Goal: Task Accomplishment & Management: Manage account settings

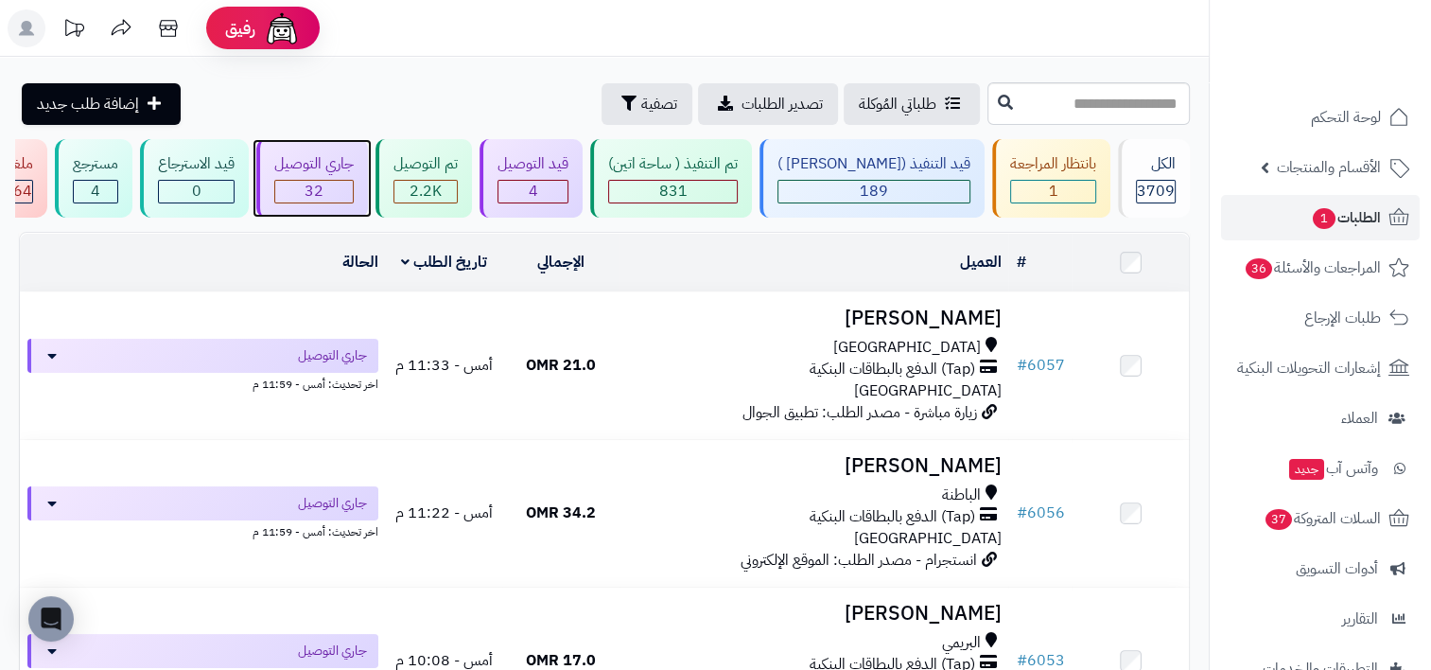
click at [324, 182] on span "32" at bounding box center [314, 191] width 19 height 23
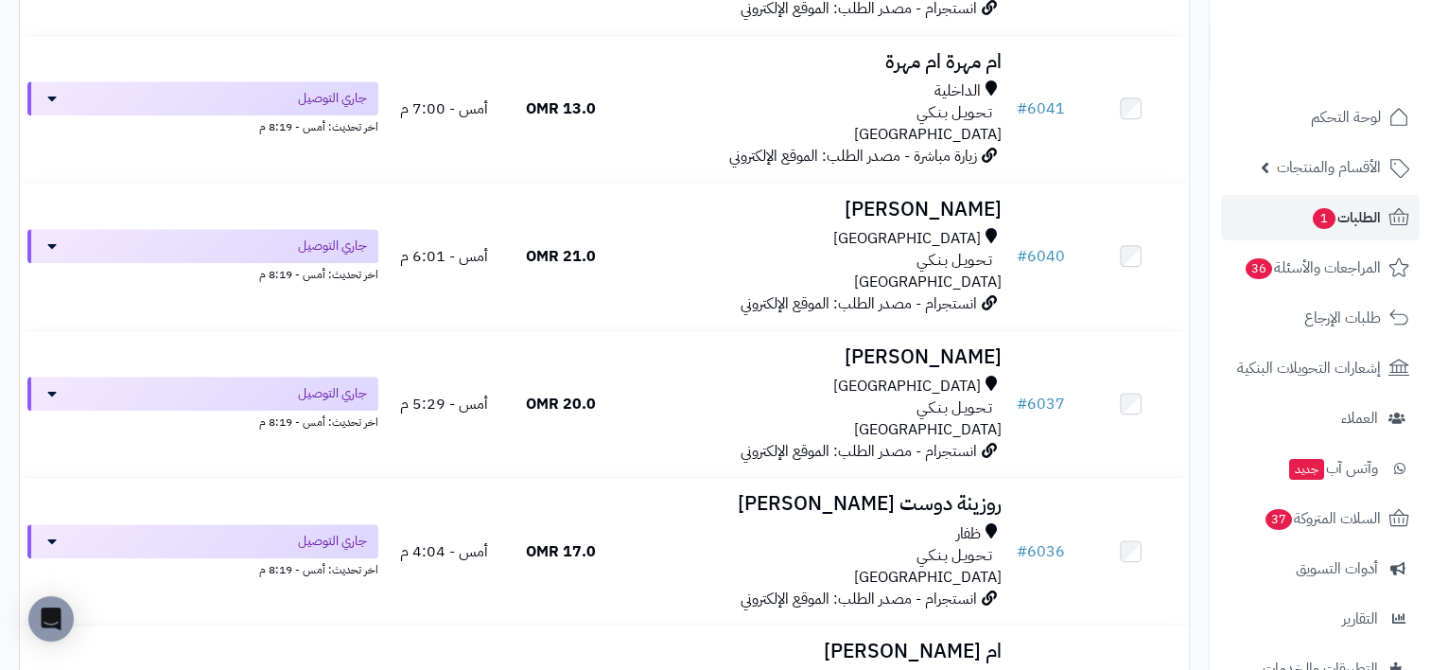
scroll to position [1615, 0]
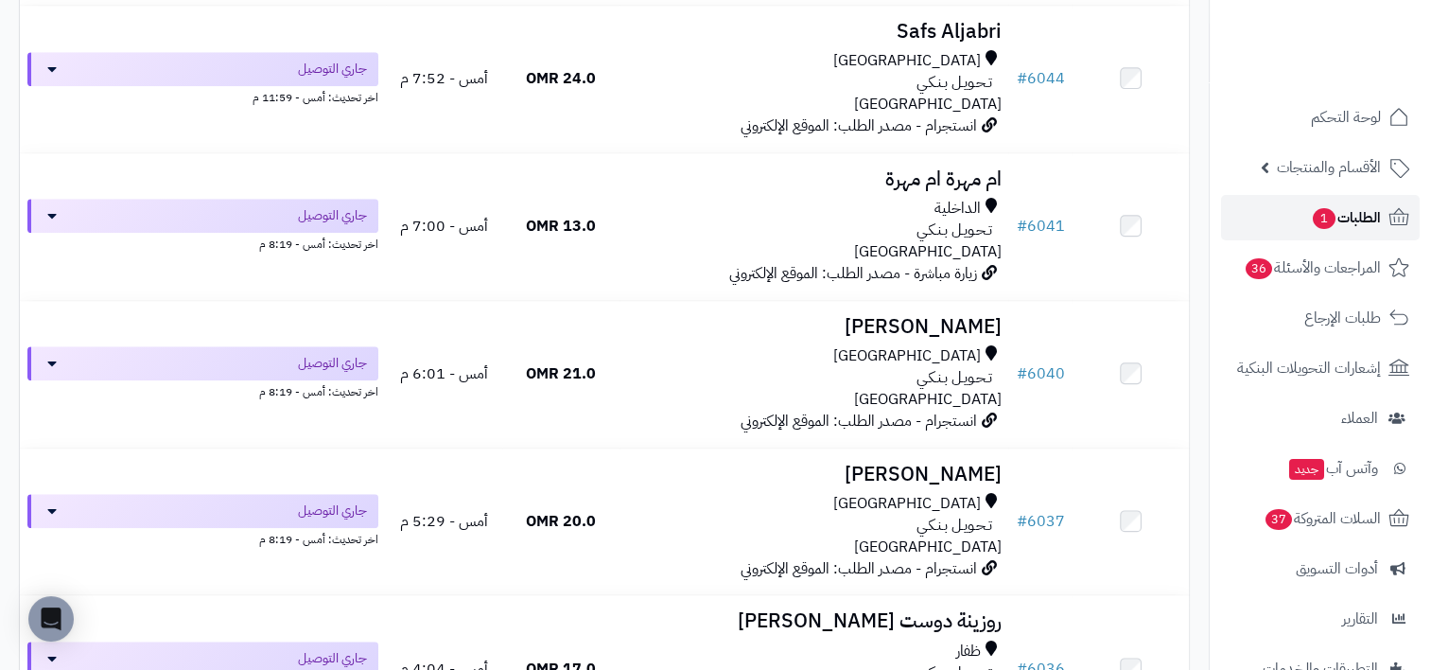
click at [1289, 213] on link "الطلبات 1" at bounding box center [1320, 217] width 199 height 45
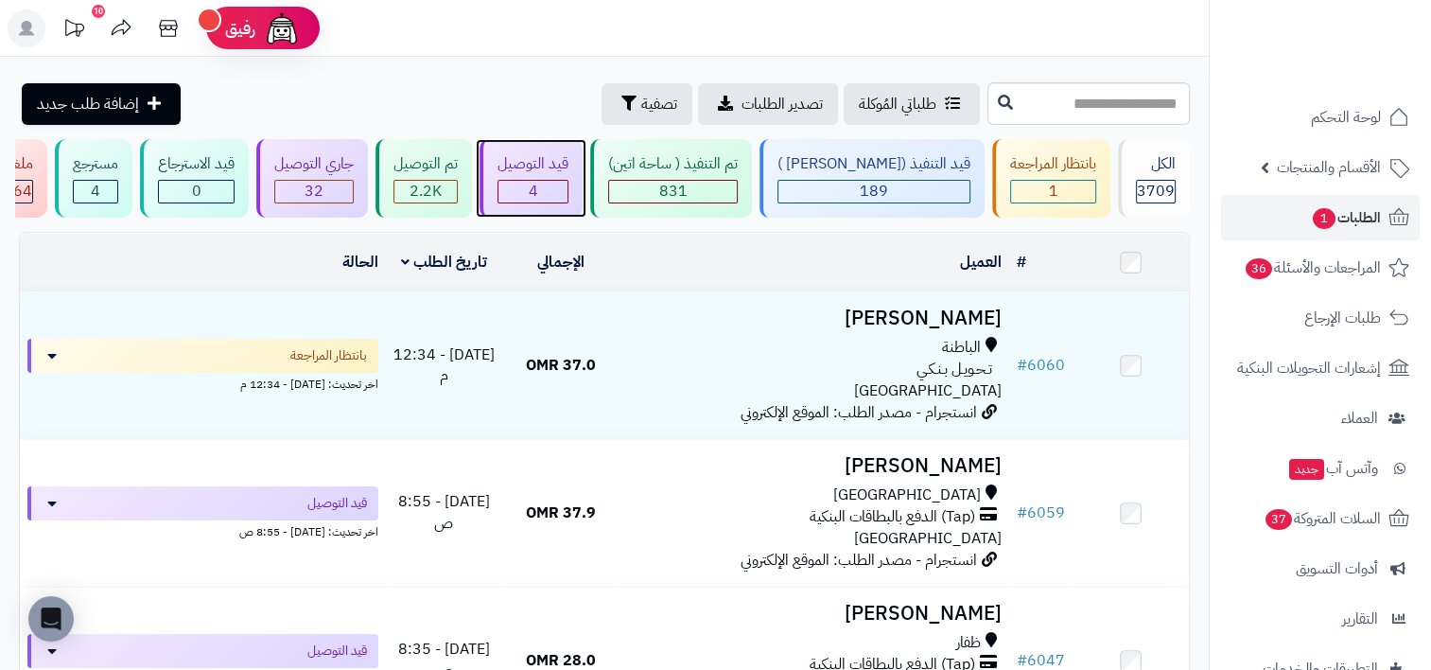
click at [568, 193] on div "4" at bounding box center [533, 192] width 69 height 22
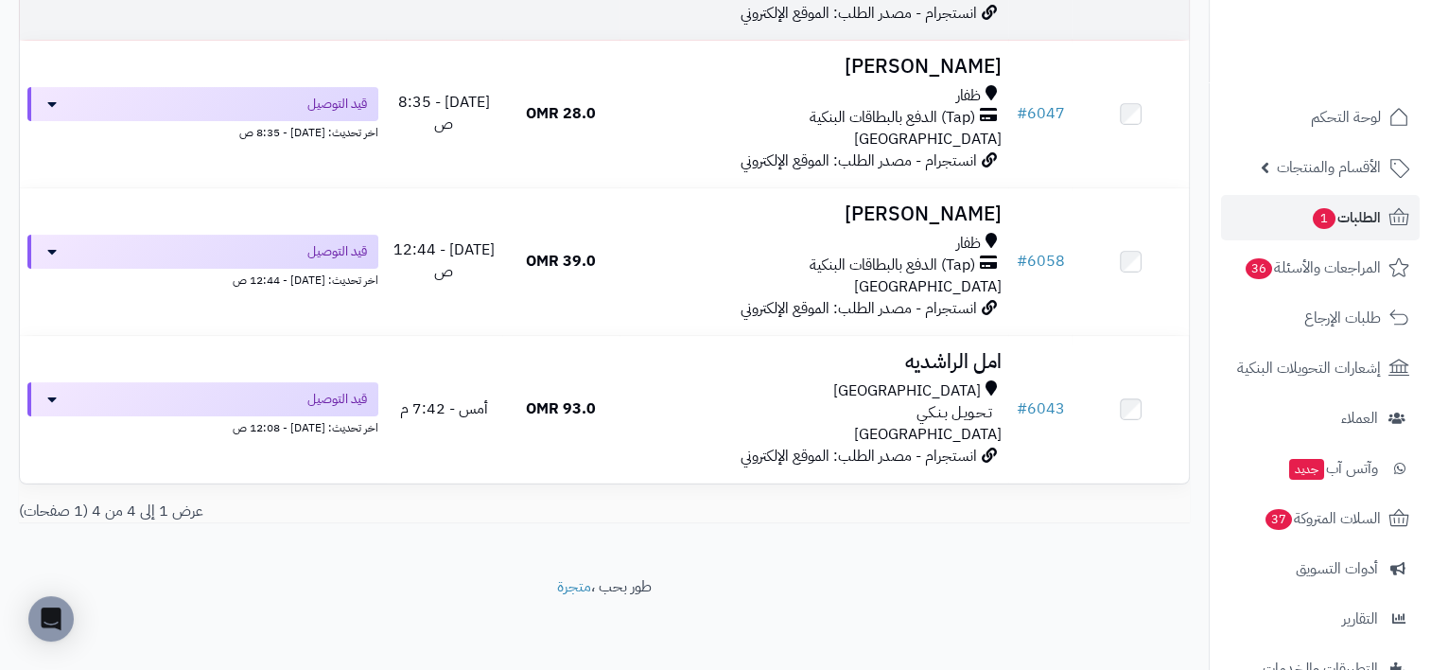
scroll to position [115, 0]
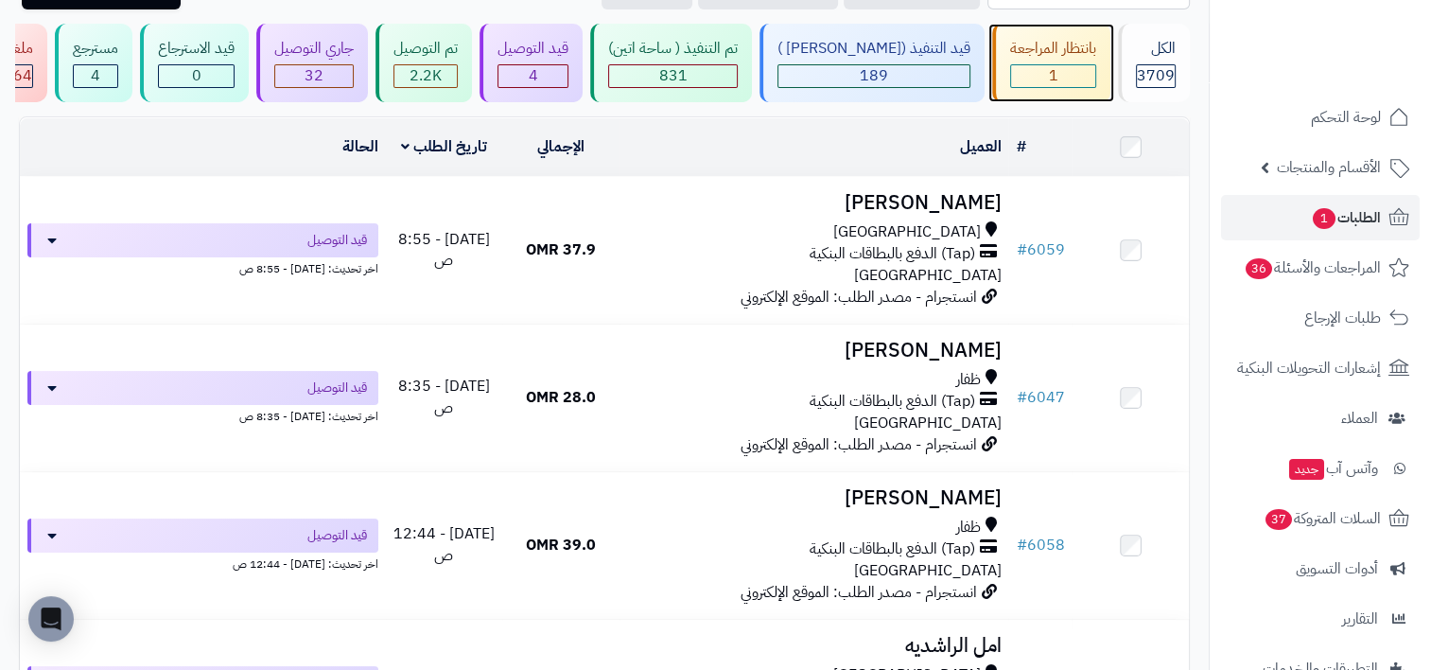
click at [1063, 79] on div "1" at bounding box center [1053, 76] width 84 height 22
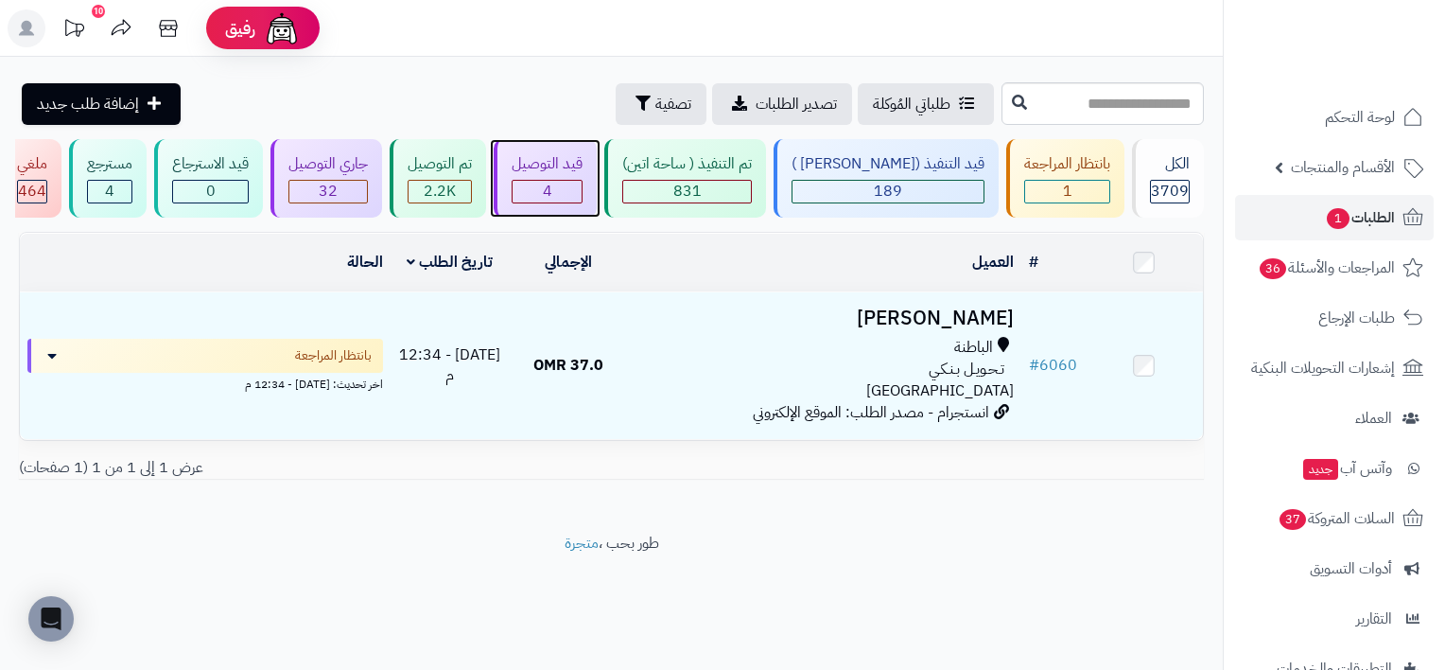
click at [569, 183] on div "4" at bounding box center [547, 192] width 69 height 22
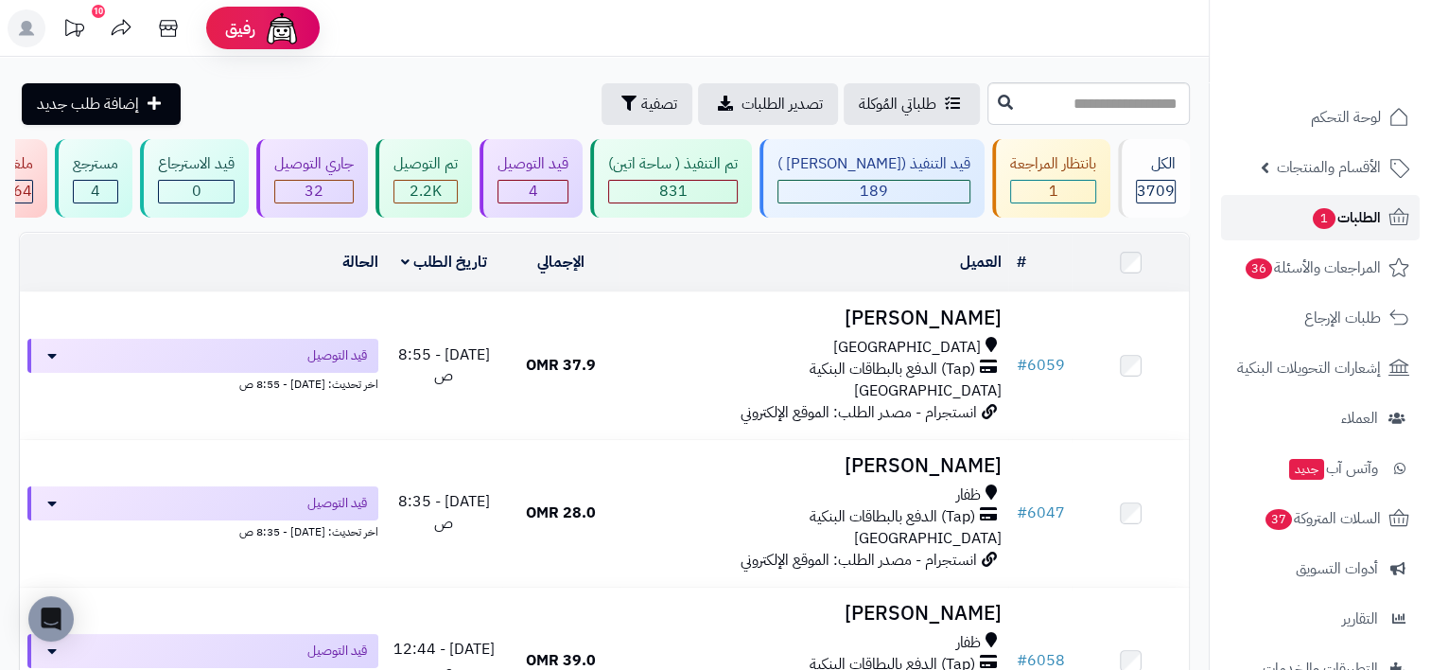
click at [1301, 225] on link "الطلبات 1" at bounding box center [1320, 217] width 199 height 45
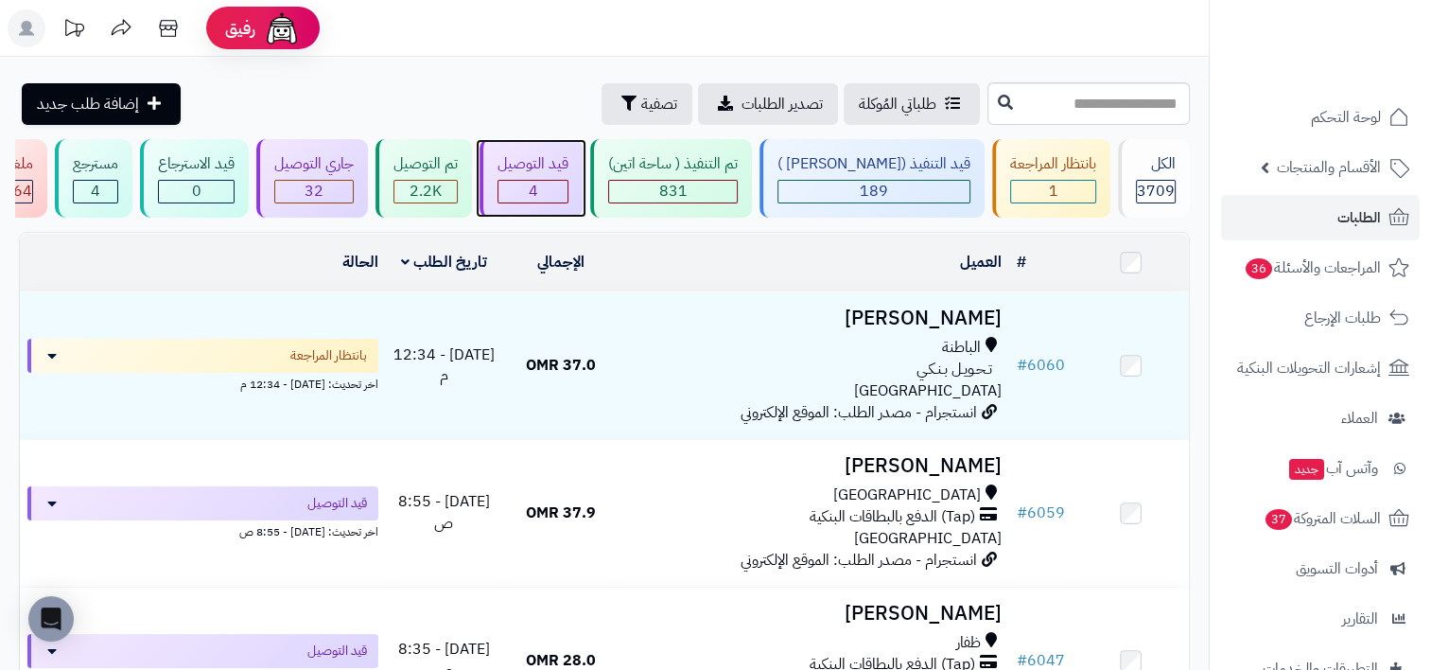
click at [568, 182] on div "4" at bounding box center [533, 192] width 69 height 22
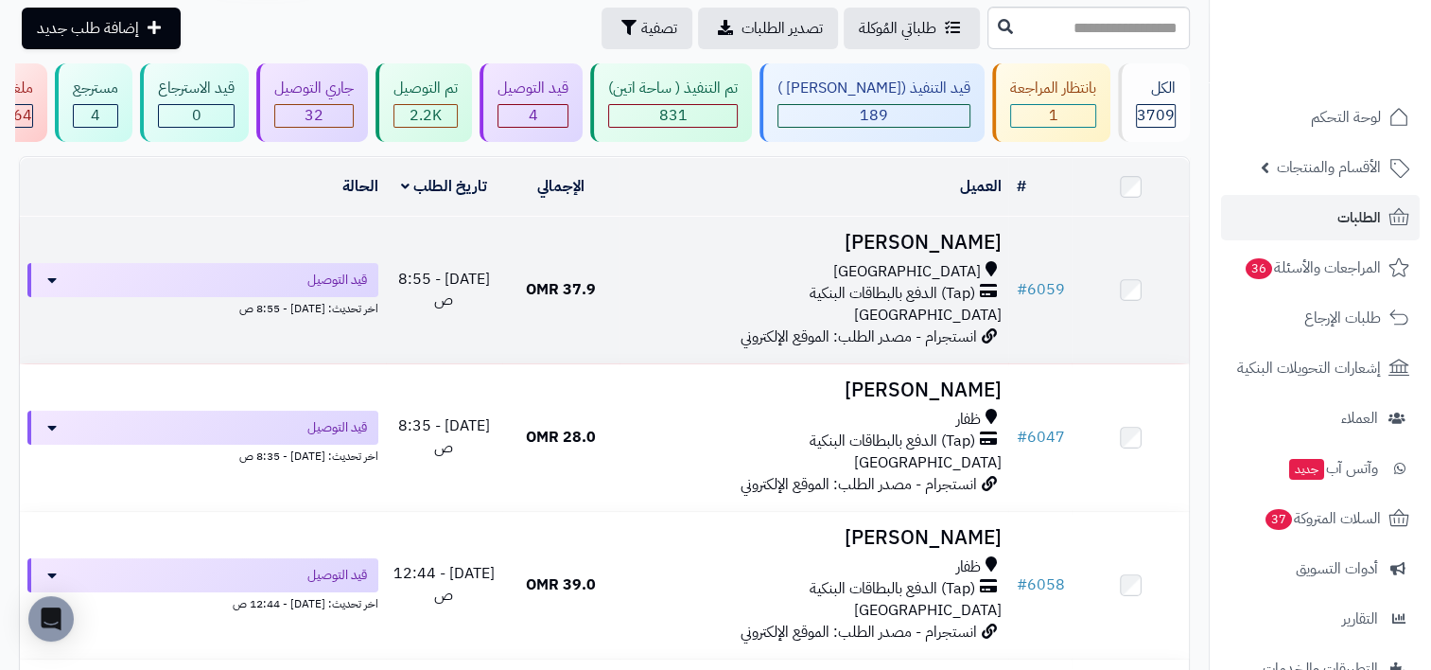
scroll to position [95, 0]
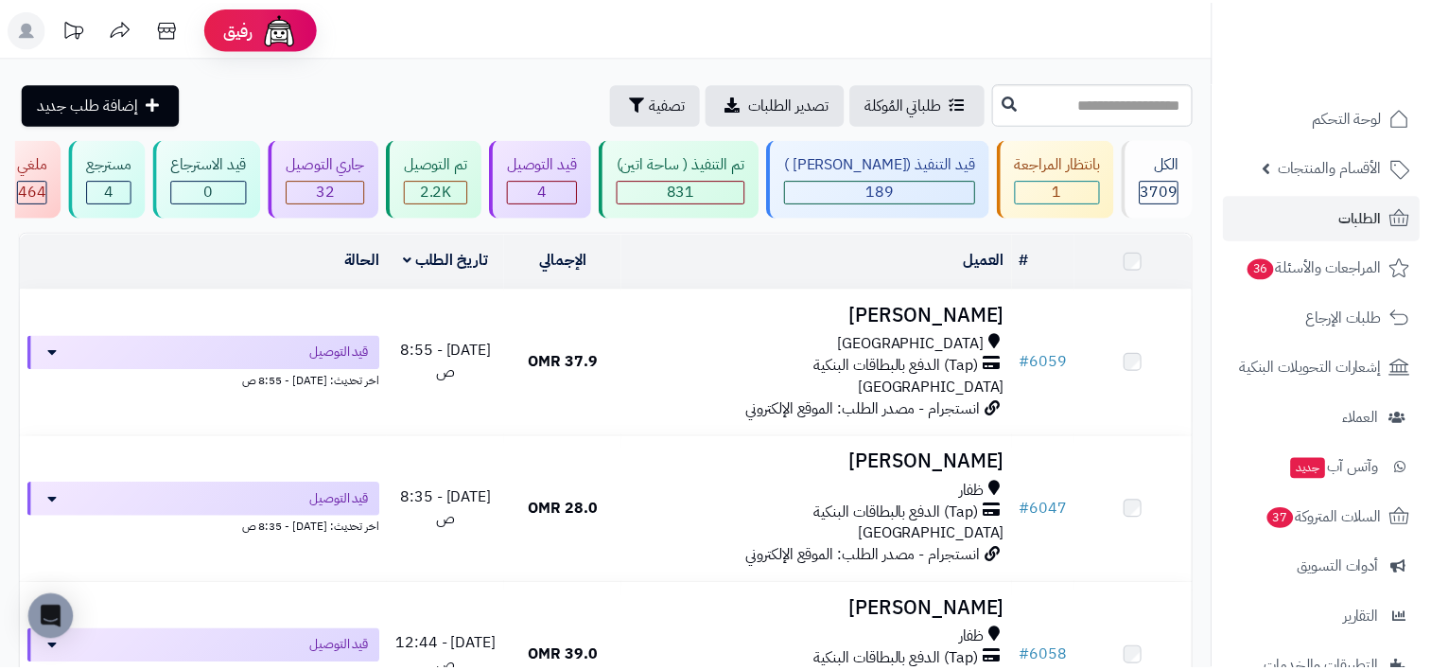
scroll to position [95, 0]
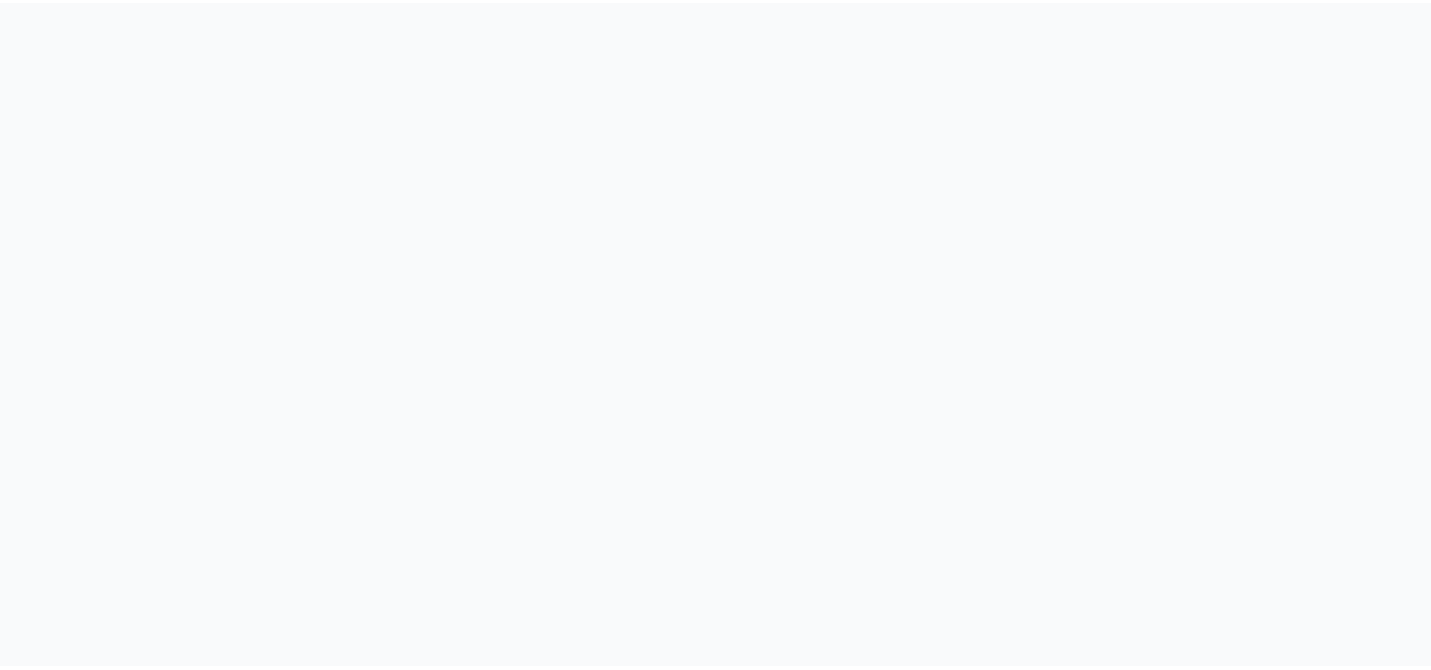
scroll to position [95, 0]
